Goal: Task Accomplishment & Management: Complete application form

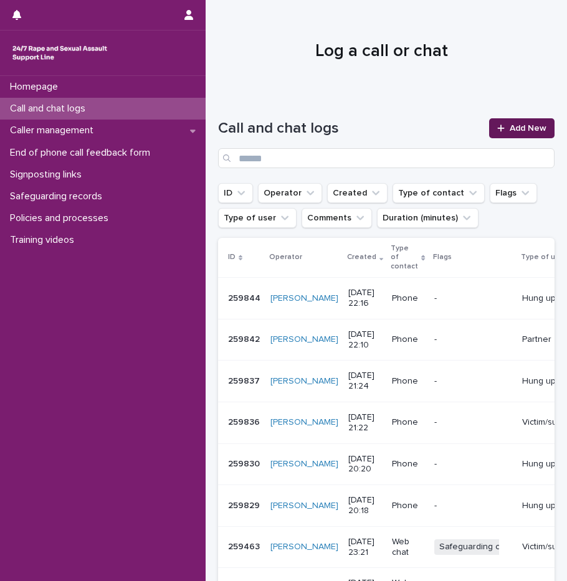
click at [514, 136] on link "Add New" at bounding box center [521, 128] width 65 height 20
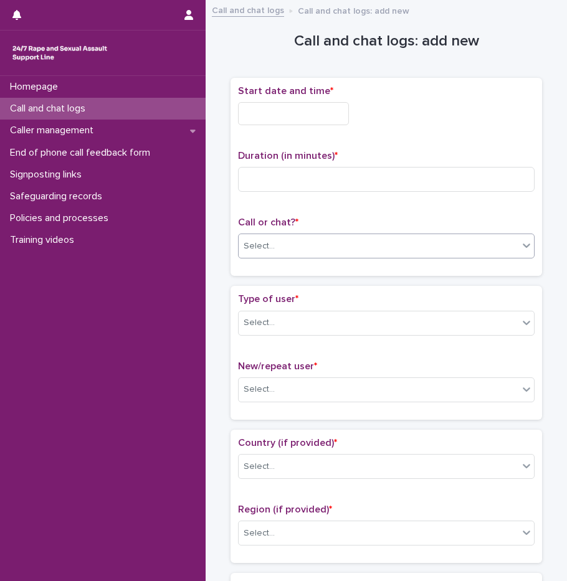
click at [297, 242] on div "Select..." at bounding box center [378, 246] width 280 height 21
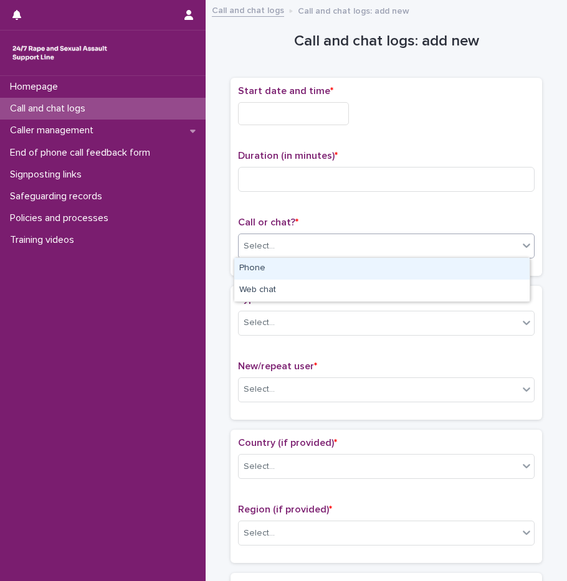
click at [289, 272] on div "Phone" at bounding box center [381, 269] width 295 height 22
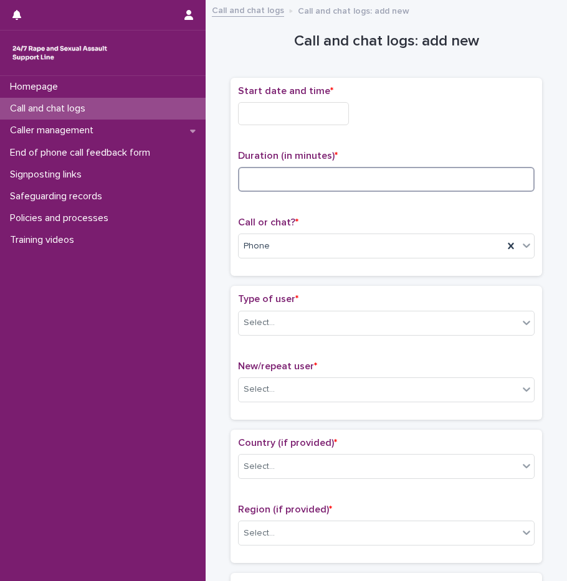
drag, startPoint x: 303, startPoint y: 189, endPoint x: 308, endPoint y: 185, distance: 6.6
click at [306, 187] on input at bounding box center [386, 179] width 296 height 25
type input "**"
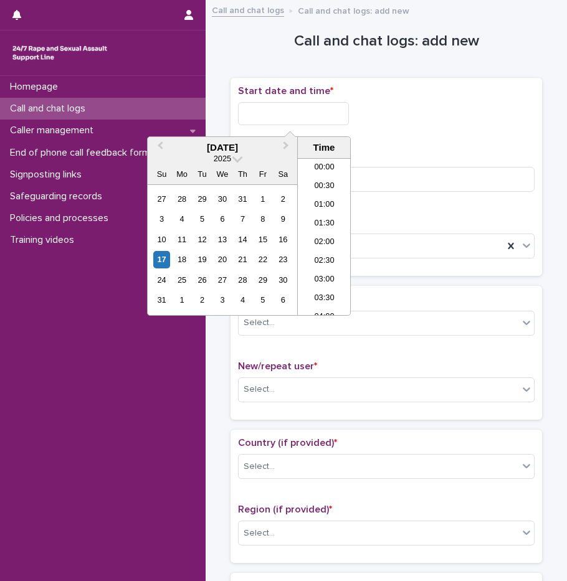
click at [326, 111] on input "text" at bounding box center [293, 113] width 111 height 23
click at [321, 252] on li "22:00" at bounding box center [324, 249] width 53 height 19
click at [324, 114] on input "**********" at bounding box center [293, 113] width 111 height 23
type input "**********"
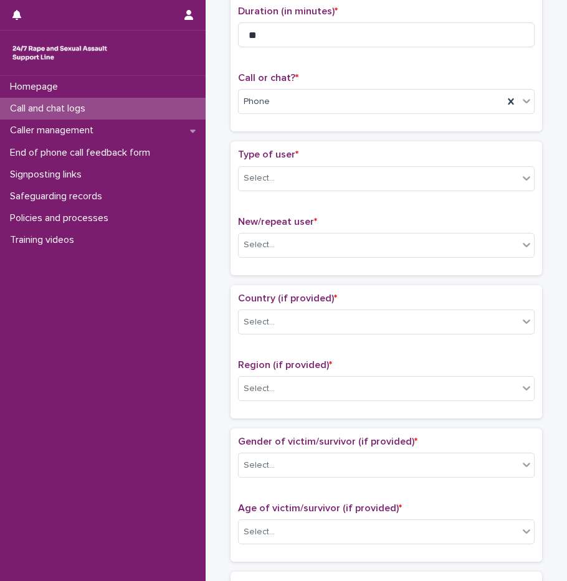
scroll to position [194, 0]
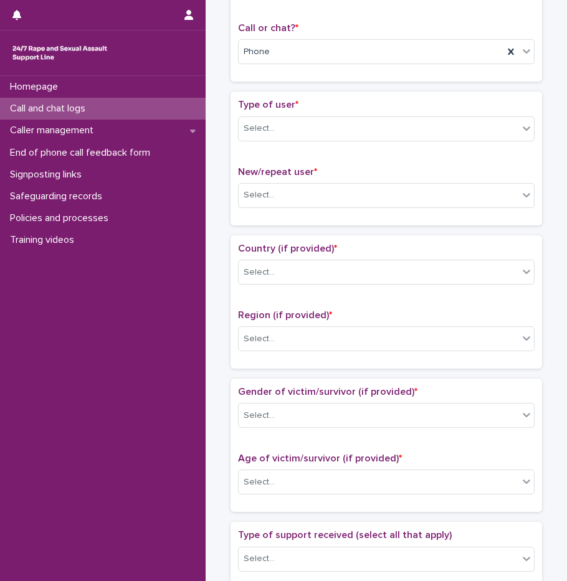
click at [327, 141] on div "Type of user * Select..." at bounding box center [386, 125] width 296 height 52
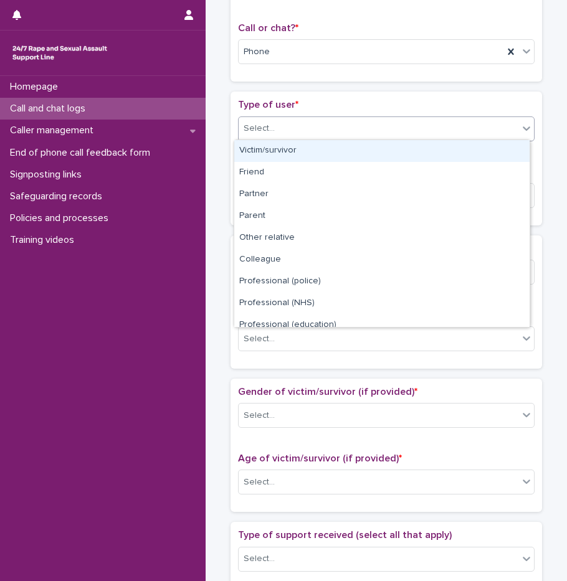
click at [317, 132] on div "Select..." at bounding box center [378, 128] width 280 height 21
click at [309, 150] on div "Victim/survivor" at bounding box center [381, 151] width 295 height 22
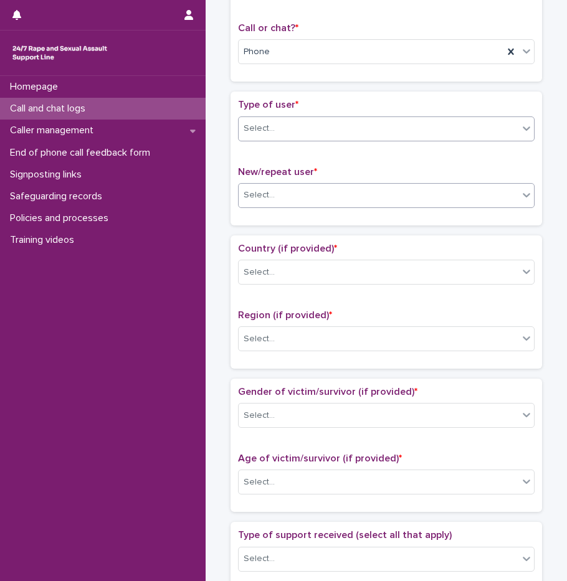
click at [299, 199] on div "Select..." at bounding box center [378, 195] width 280 height 21
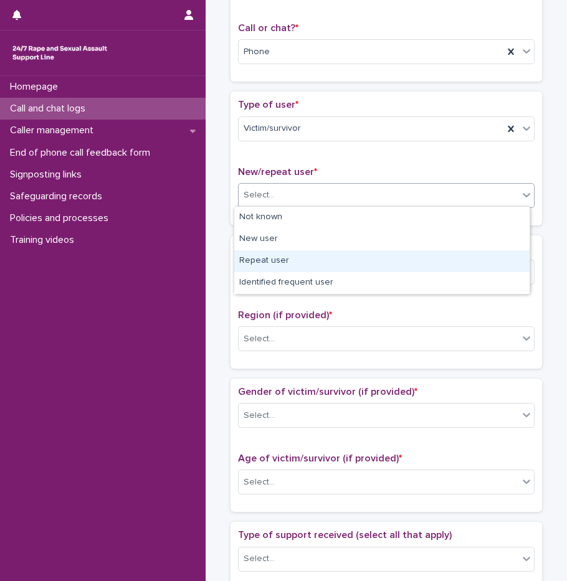
click at [288, 257] on div "Repeat user" at bounding box center [381, 261] width 295 height 22
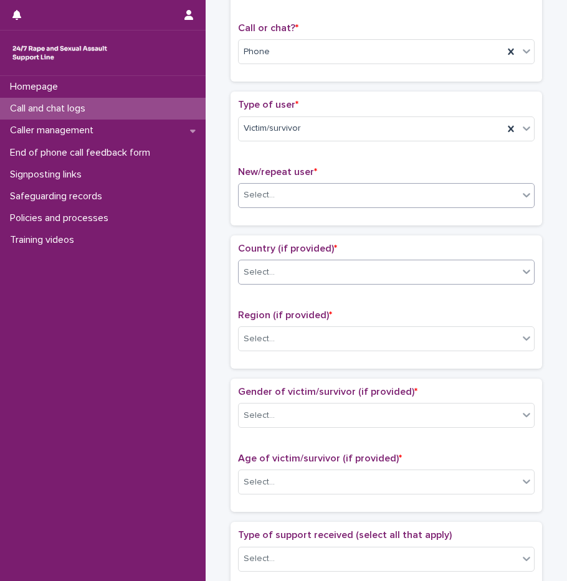
click at [278, 276] on div "Select..." at bounding box center [378, 272] width 280 height 21
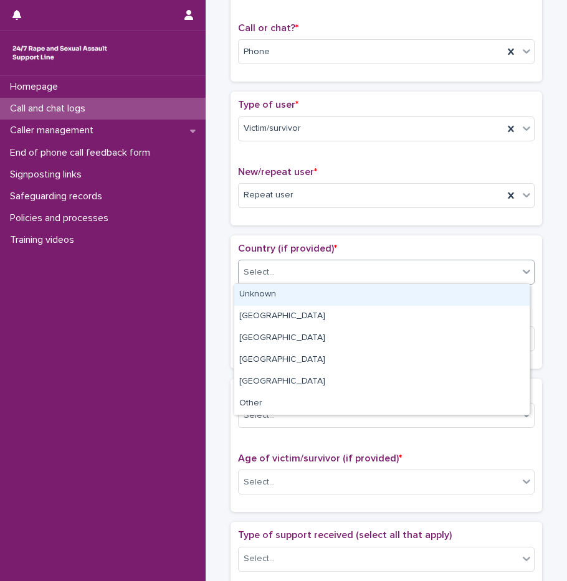
click at [274, 305] on div "Unknown" at bounding box center [381, 295] width 295 height 22
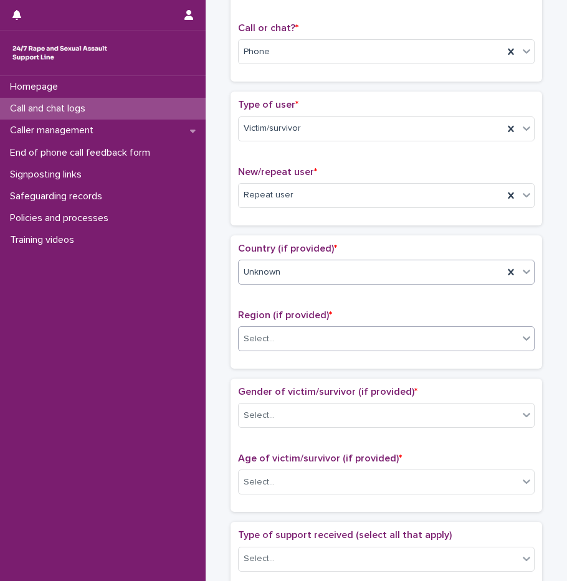
drag, startPoint x: 277, startPoint y: 332, endPoint x: 277, endPoint y: 345, distance: 12.5
click at [277, 333] on div "Select..." at bounding box center [378, 339] width 280 height 21
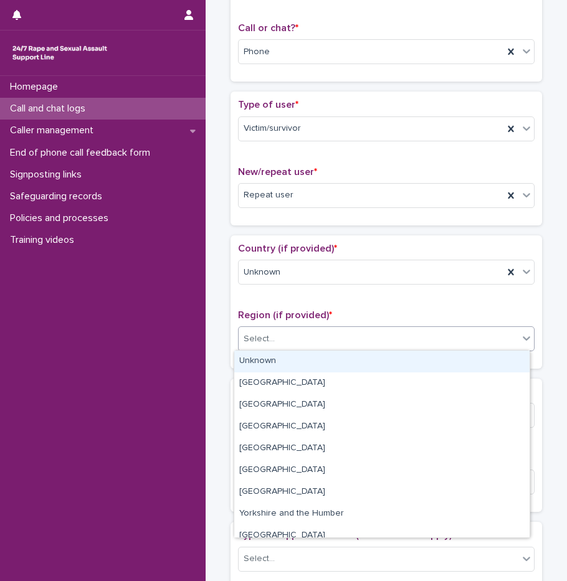
click at [280, 360] on div "Unknown" at bounding box center [381, 361] width 295 height 22
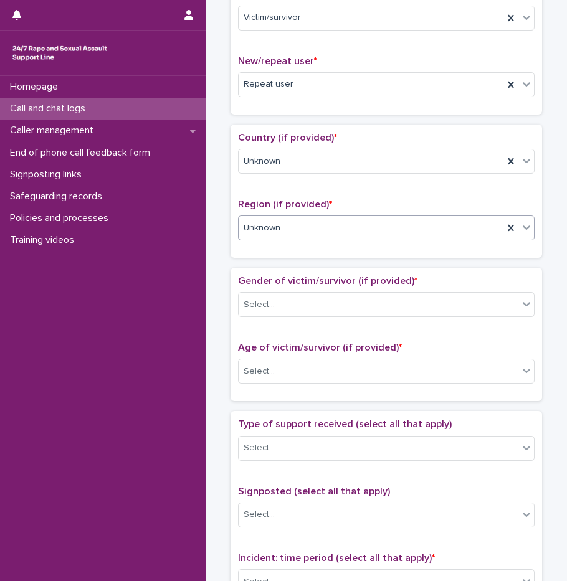
scroll to position [443, 0]
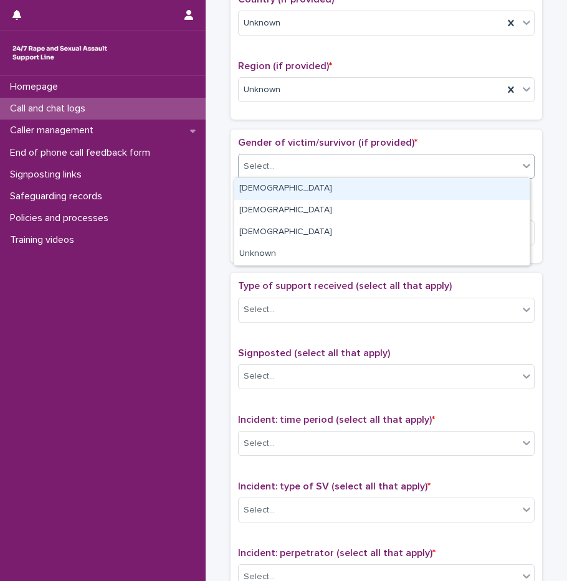
click at [276, 167] on input "text" at bounding box center [276, 166] width 1 height 12
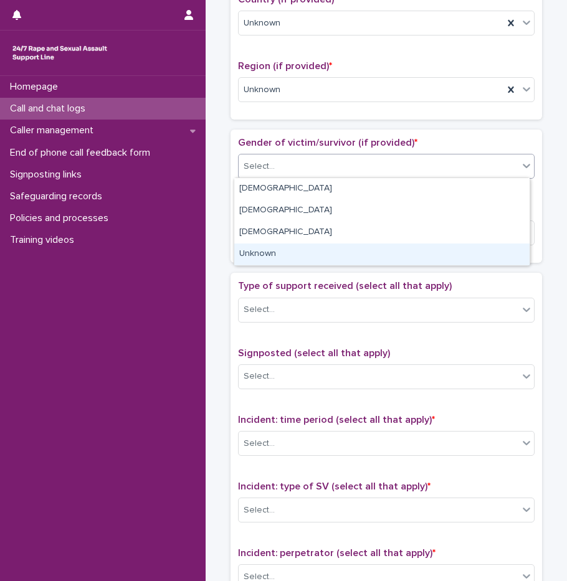
click at [266, 248] on div "Unknown" at bounding box center [381, 254] width 295 height 22
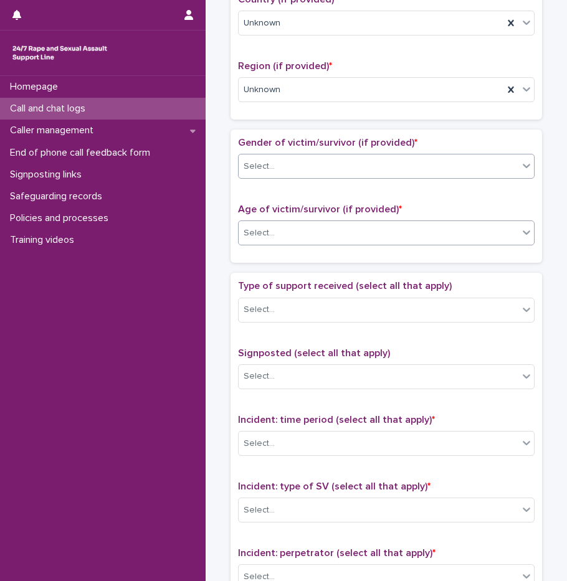
click at [276, 238] on div at bounding box center [276, 233] width 1 height 13
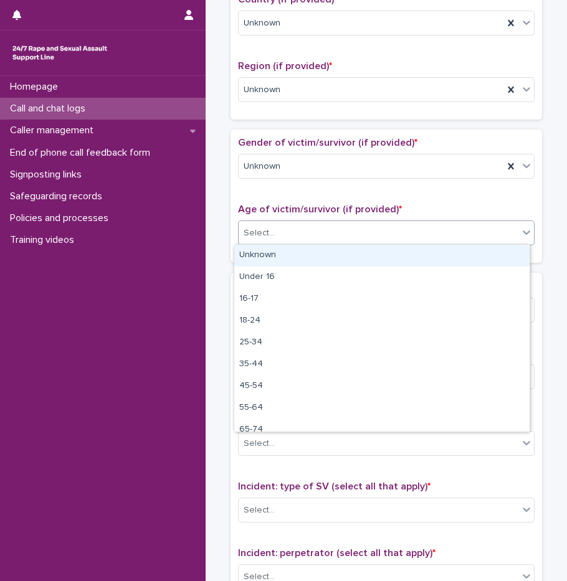
click at [271, 252] on div "Unknown" at bounding box center [381, 256] width 295 height 22
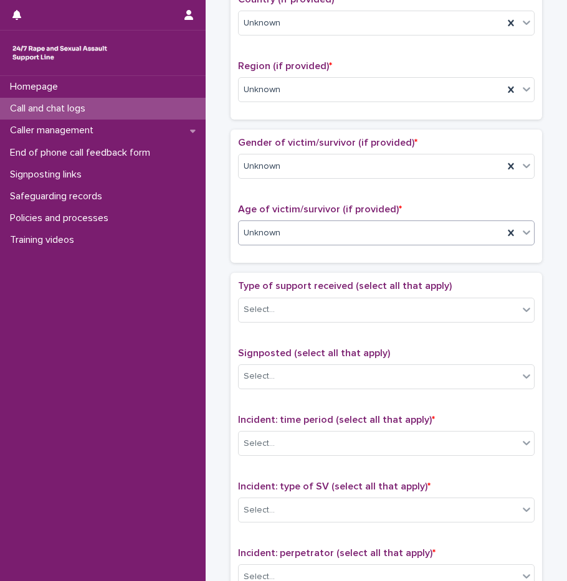
scroll to position [630, 0]
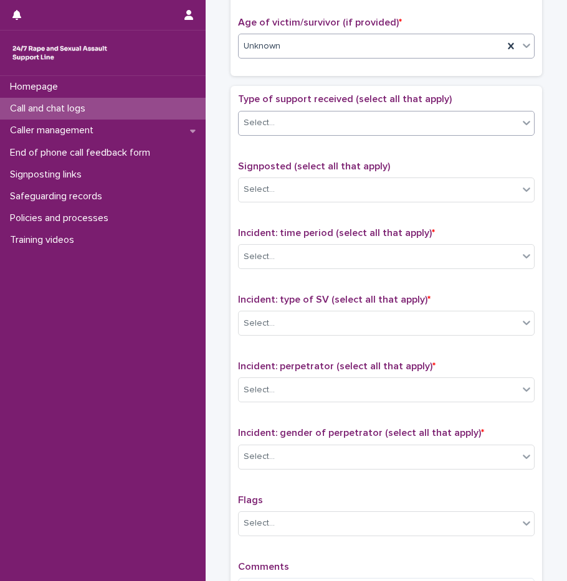
click at [283, 113] on div "Select..." at bounding box center [378, 123] width 280 height 21
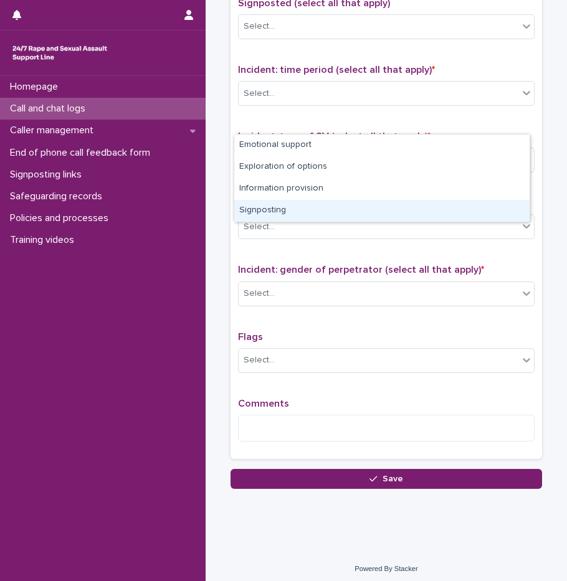
scroll to position [797, 0]
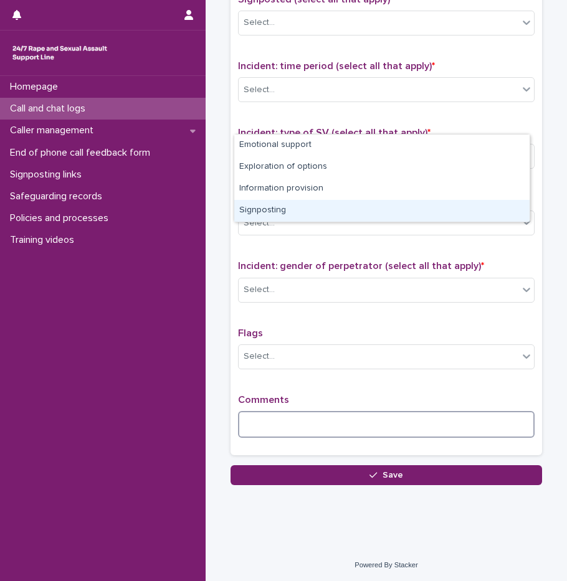
click at [402, 435] on textarea at bounding box center [386, 424] width 296 height 27
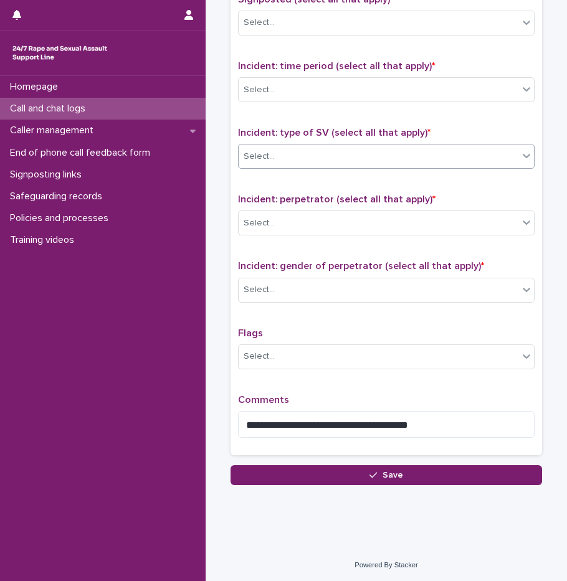
click at [276, 162] on div at bounding box center [276, 157] width 1 height 16
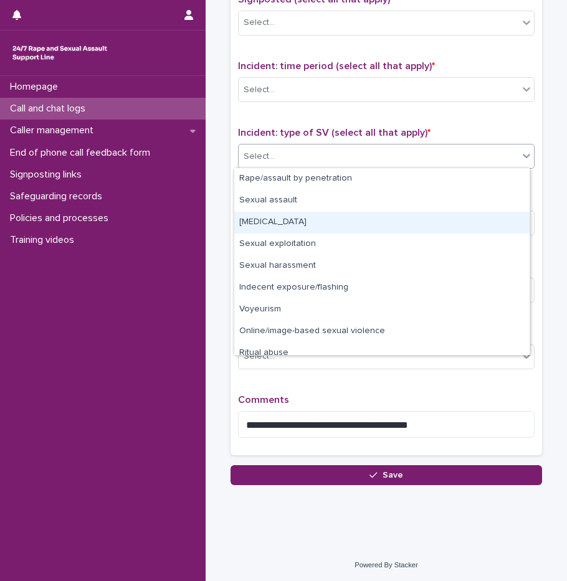
click at [273, 218] on div "[MEDICAL_DATA]" at bounding box center [381, 223] width 295 height 22
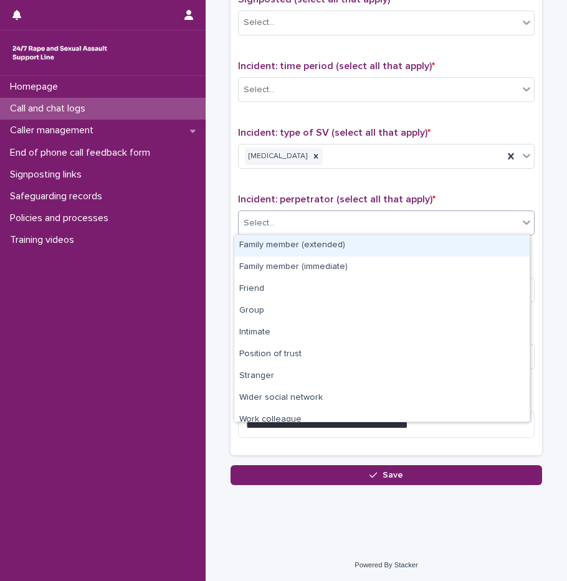
click at [265, 219] on div "Select..." at bounding box center [258, 223] width 31 height 13
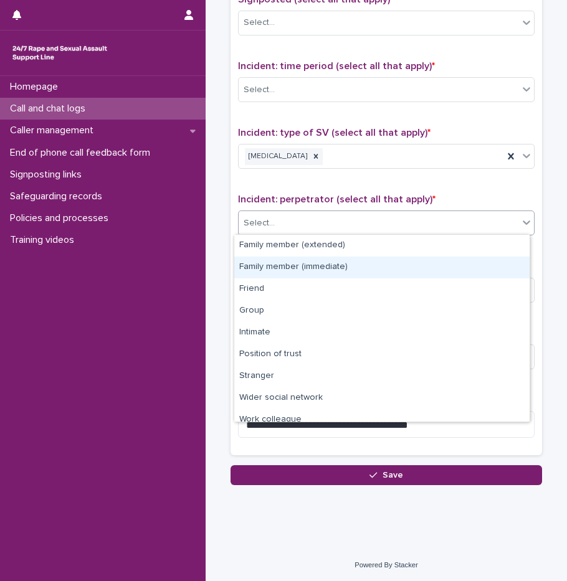
click at [292, 267] on div "Family member (immediate)" at bounding box center [381, 267] width 295 height 22
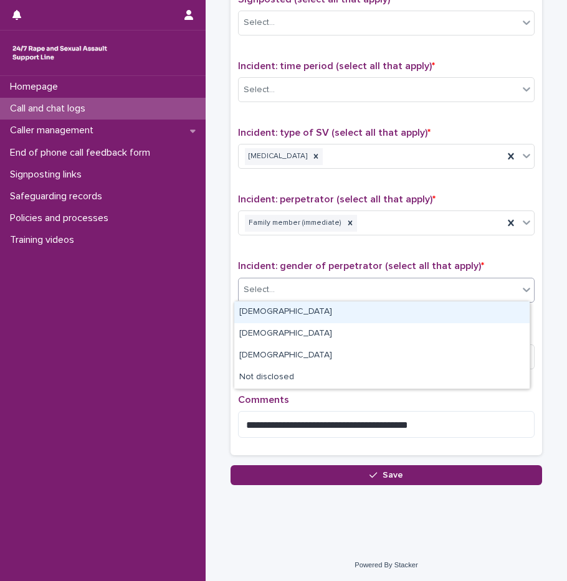
click at [284, 288] on div "Select..." at bounding box center [378, 290] width 280 height 21
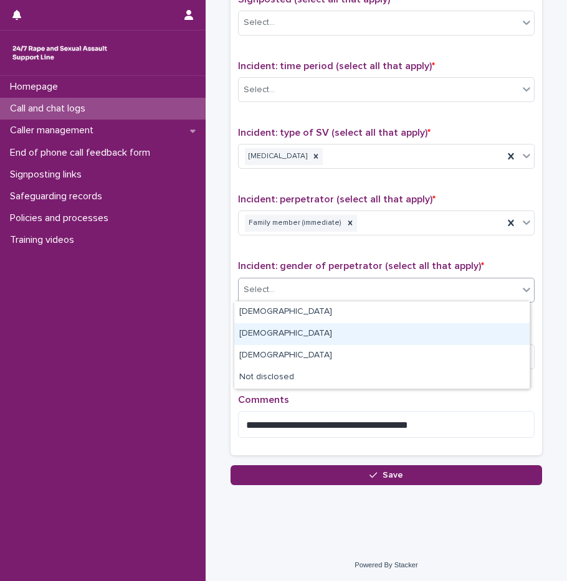
click at [279, 332] on div "[DEMOGRAPHIC_DATA]" at bounding box center [381, 334] width 295 height 22
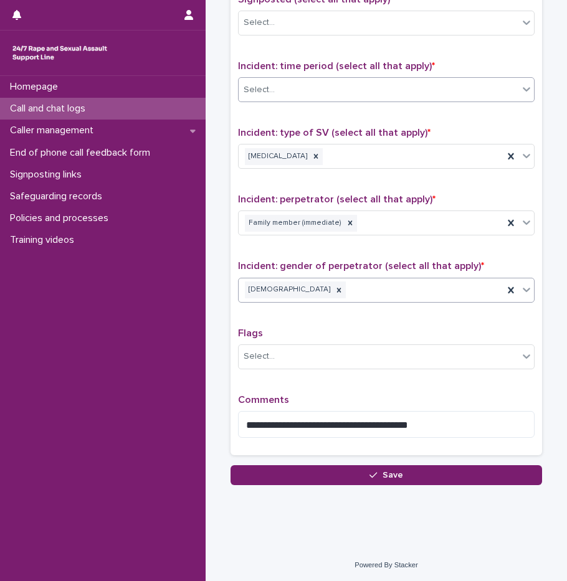
click at [285, 98] on div "Select..." at bounding box center [378, 90] width 280 height 21
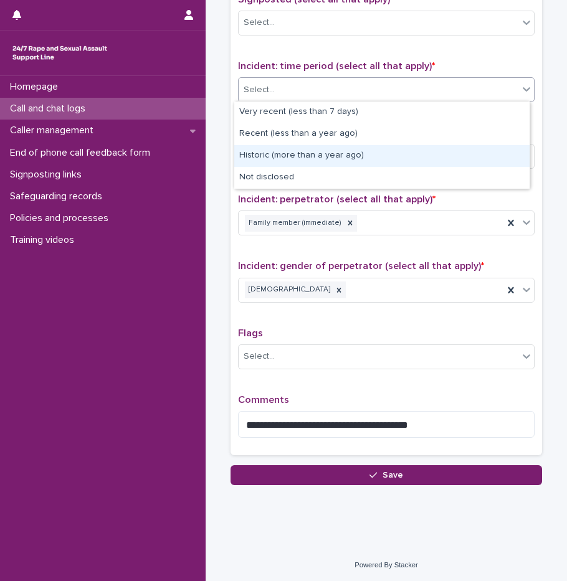
click at [275, 150] on div "Historic (more than a year ago)" at bounding box center [381, 156] width 295 height 22
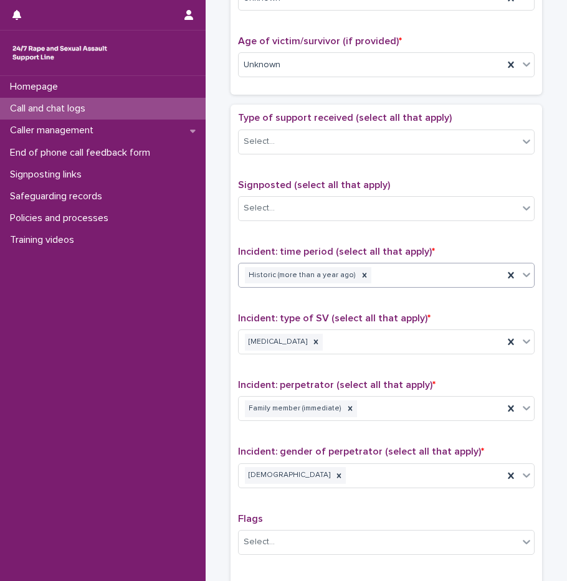
scroll to position [610, 0]
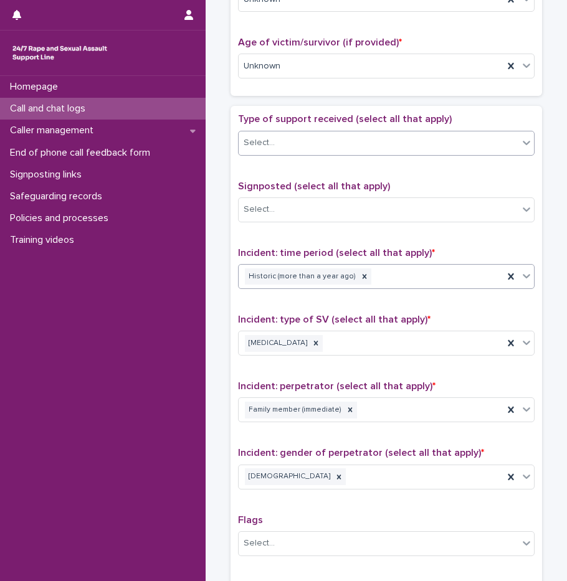
click at [280, 145] on div "Select..." at bounding box center [378, 143] width 280 height 21
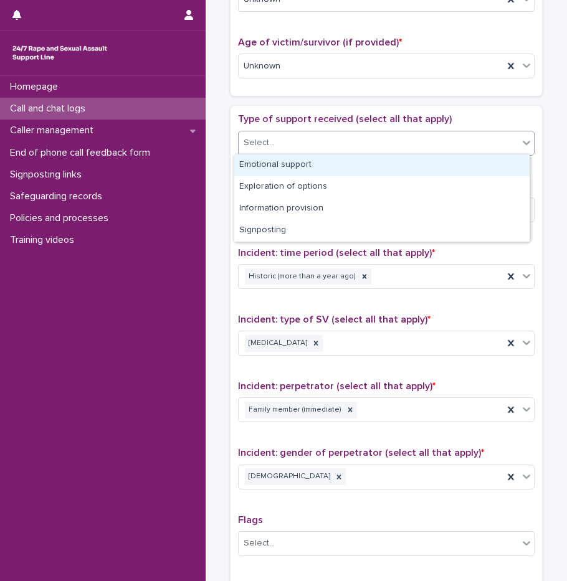
click at [275, 166] on div "Emotional support" at bounding box center [381, 165] width 295 height 22
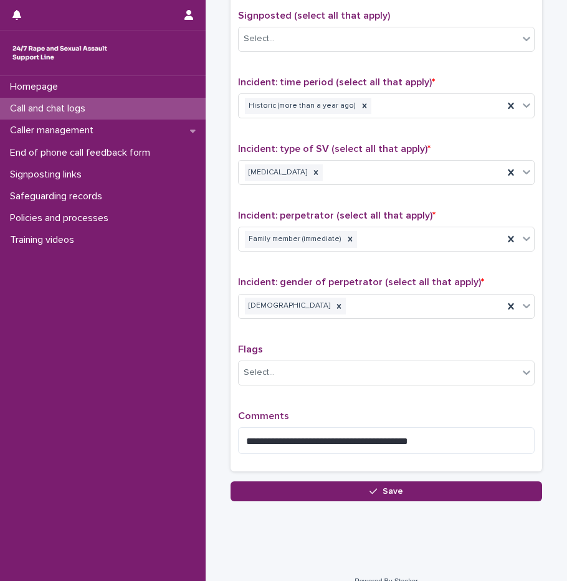
scroll to position [797, 0]
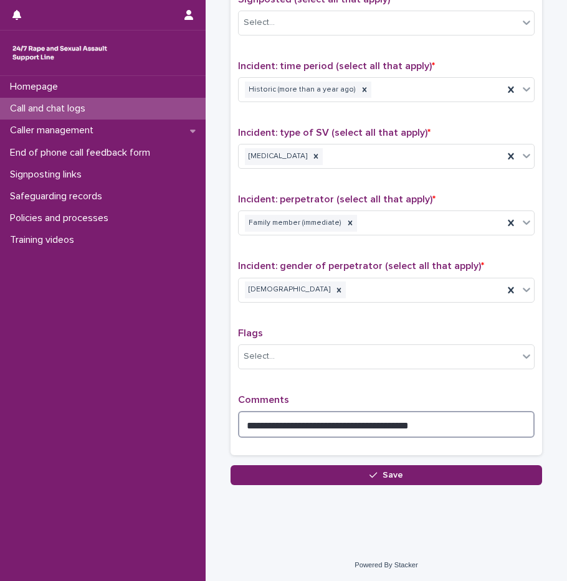
click at [459, 428] on textarea "**********" at bounding box center [386, 424] width 296 height 27
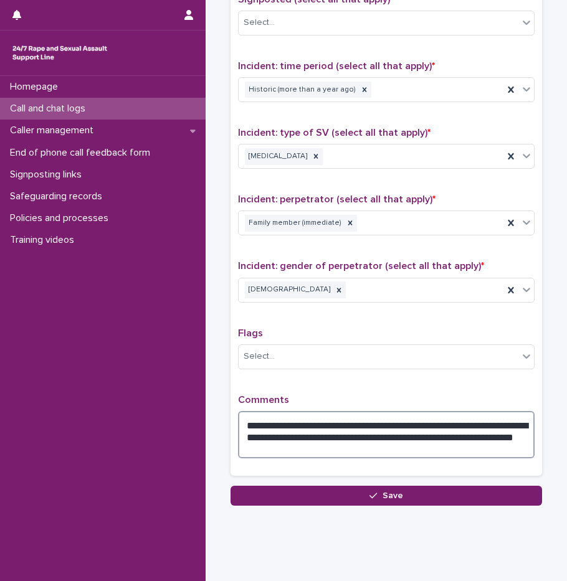
scroll to position [817, 0]
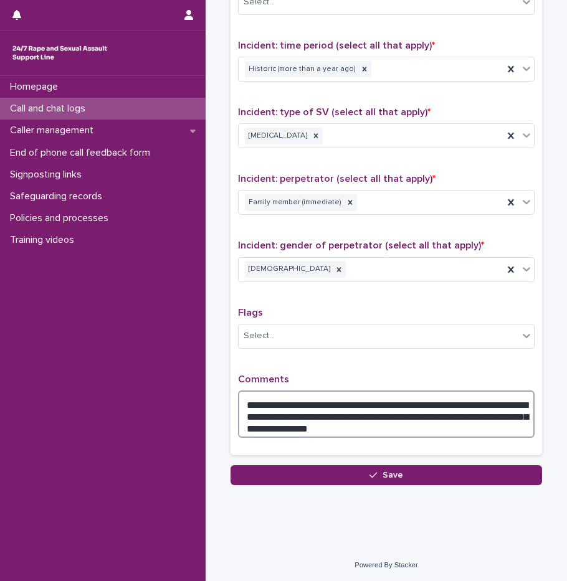
click at [478, 416] on textarea "**********" at bounding box center [386, 413] width 296 height 47
drag, startPoint x: 253, startPoint y: 424, endPoint x: 238, endPoint y: 424, distance: 15.6
click at [238, 424] on textarea "**********" at bounding box center [386, 413] width 296 height 47
click at [342, 425] on textarea "**********" at bounding box center [386, 413] width 296 height 47
click at [349, 426] on textarea "**********" at bounding box center [386, 413] width 296 height 47
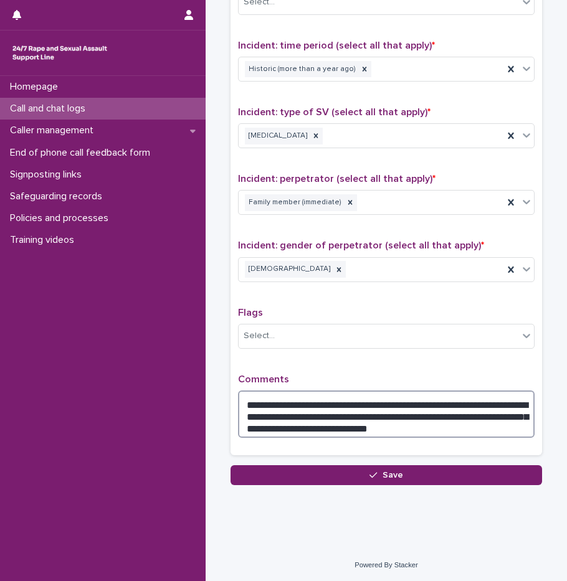
click at [431, 427] on textarea "**********" at bounding box center [386, 413] width 296 height 47
type textarea "**********"
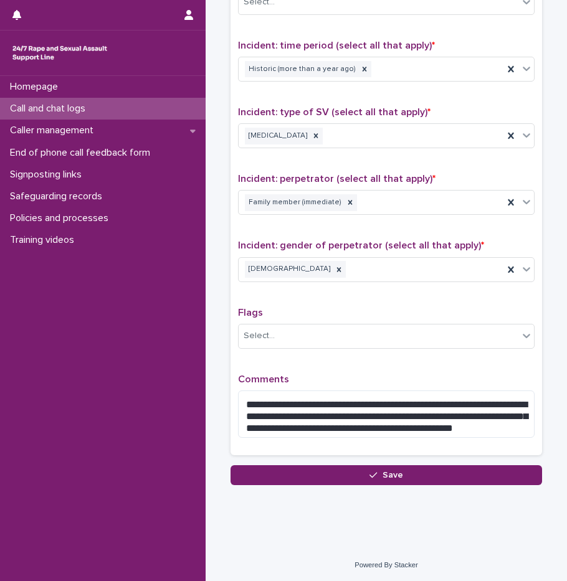
click at [399, 378] on p "Comments" at bounding box center [386, 380] width 296 height 12
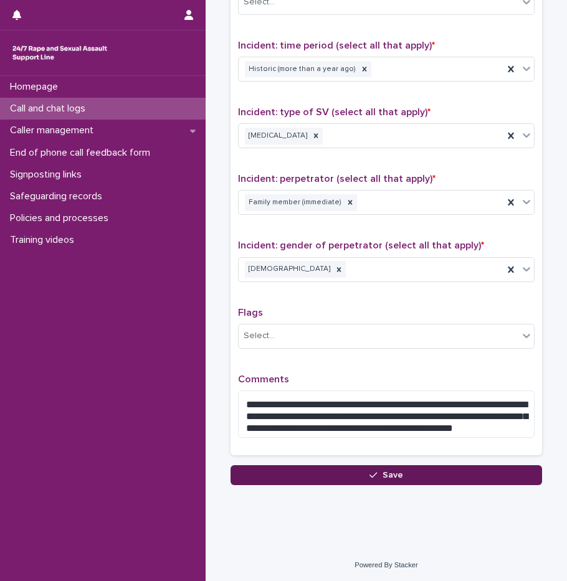
click at [374, 471] on div "button" at bounding box center [375, 475] width 12 height 9
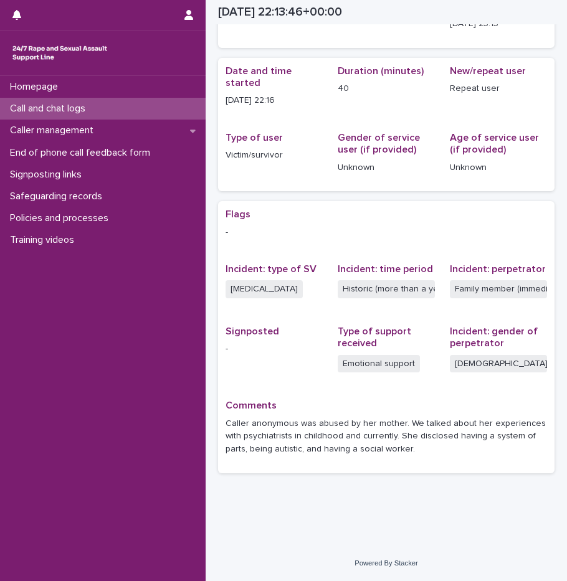
scroll to position [93, 0]
click at [129, 109] on div "Call and chat logs" at bounding box center [102, 109] width 205 height 22
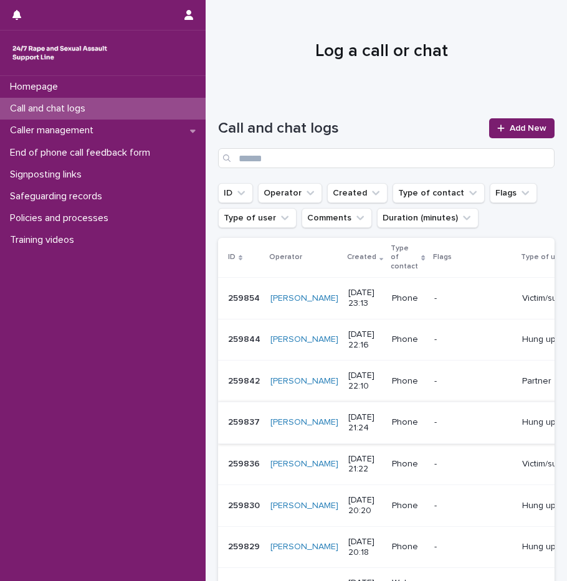
scroll to position [125, 0]
